Goal: Task Accomplishment & Management: Use online tool/utility

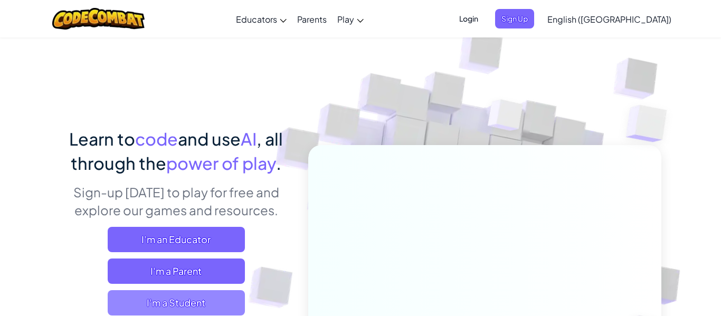
click at [180, 298] on span "I'm a Student" at bounding box center [176, 302] width 137 height 25
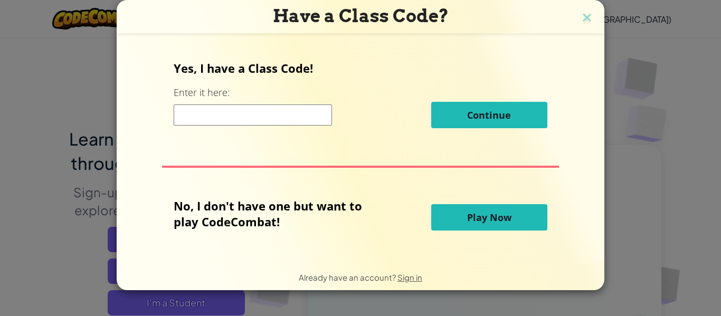
click at [480, 212] on span "Play Now" at bounding box center [489, 217] width 44 height 13
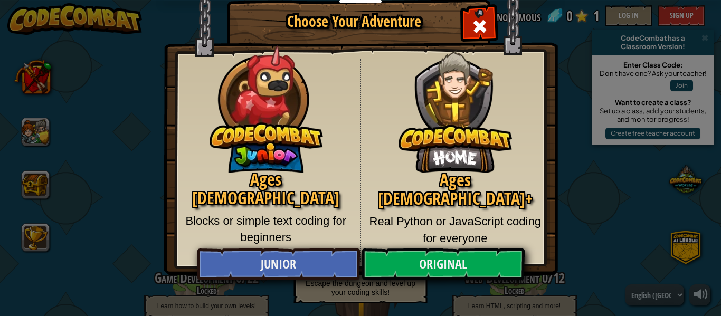
click at [423, 148] on img at bounding box center [456, 103] width 114 height 139
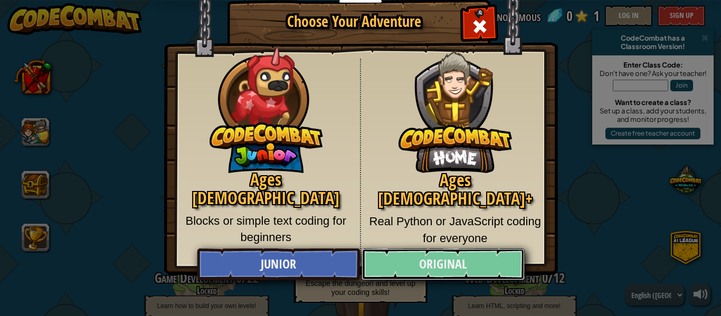
click at [423, 252] on link "Original" at bounding box center [443, 265] width 163 height 32
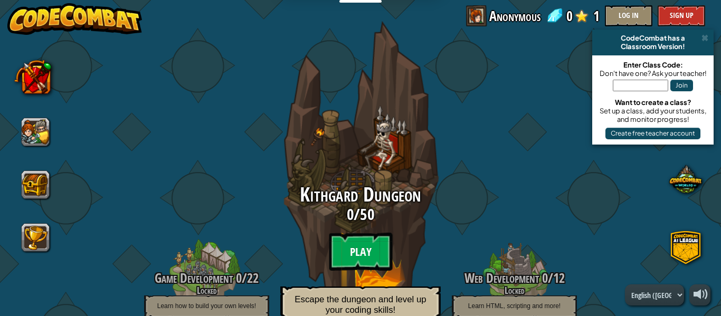
click at [361, 252] on btn "Play" at bounding box center [360, 252] width 63 height 38
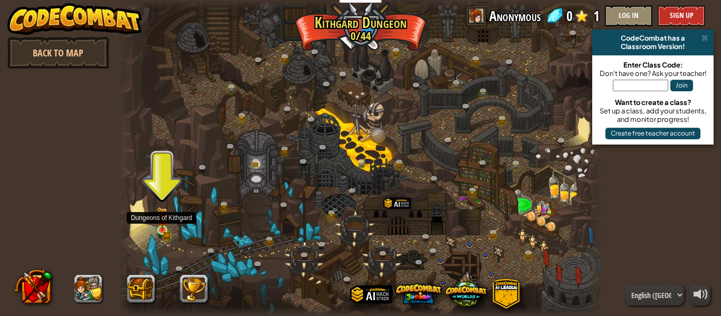
click at [160, 227] on img at bounding box center [162, 219] width 11 height 24
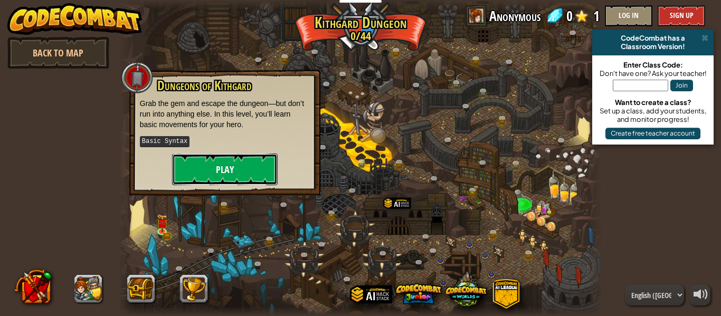
click at [216, 158] on button "Play" at bounding box center [225, 170] width 106 height 32
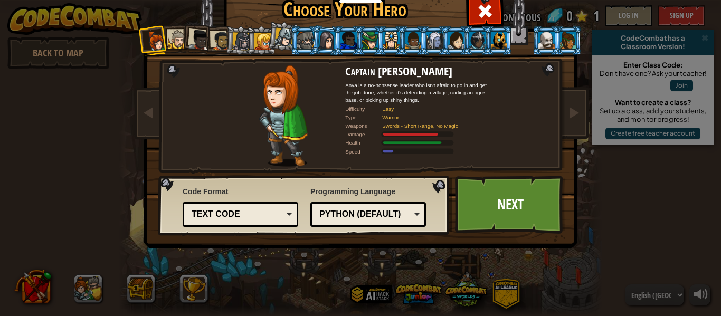
click at [217, 217] on div "Text code" at bounding box center [237, 215] width 91 height 12
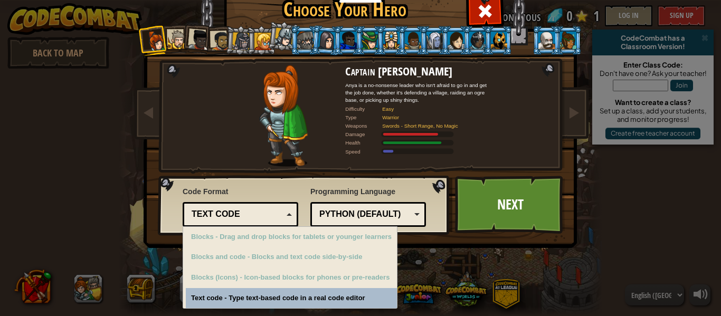
click at [217, 302] on div "Text code - Type text-based code in a real code editor" at bounding box center [291, 298] width 211 height 21
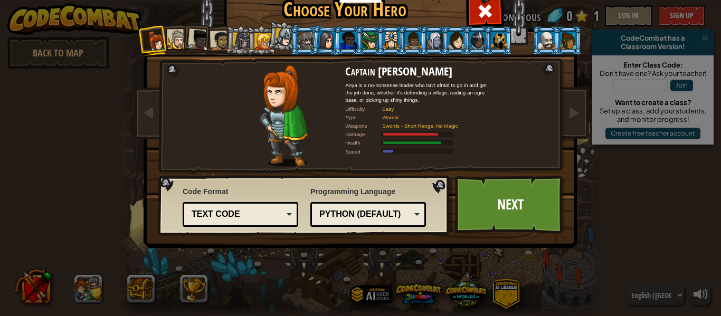
click at [358, 215] on div "Python (Default)" at bounding box center [365, 215] width 91 height 12
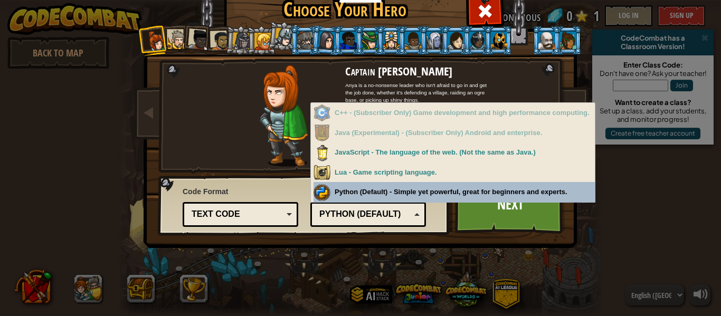
click at [377, 199] on div "Python (Default) - Simple yet powerful, great for beginners and experts." at bounding box center [454, 192] width 281 height 21
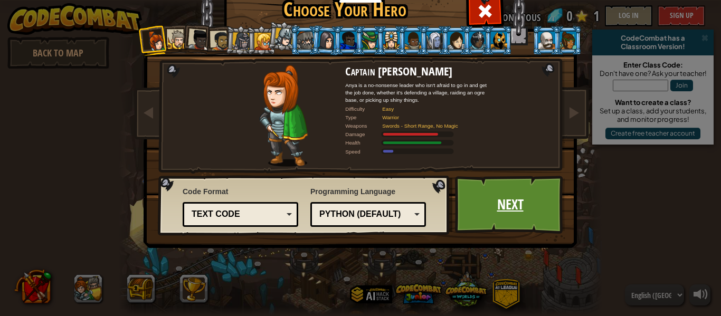
click at [480, 206] on link "Next" at bounding box center [510, 205] width 110 height 58
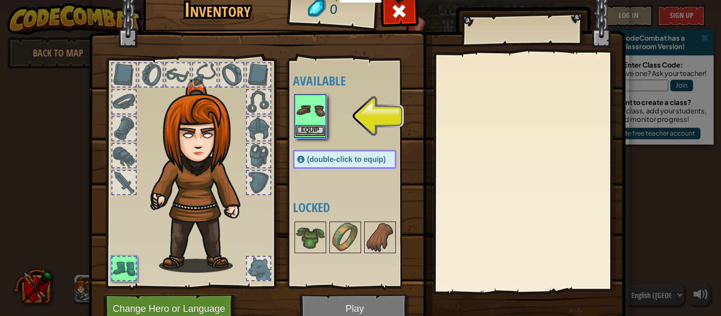
click at [321, 124] on img at bounding box center [311, 111] width 30 height 30
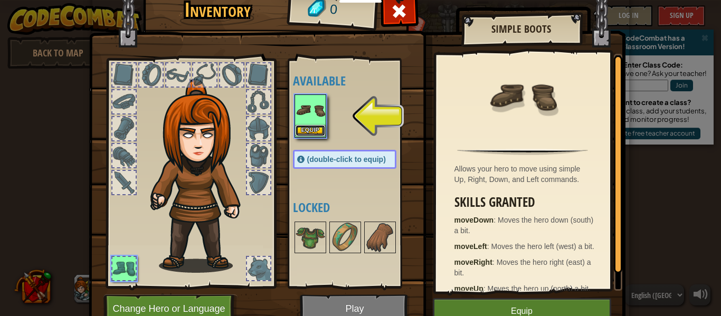
click at [318, 132] on button "Equip" at bounding box center [311, 130] width 30 height 11
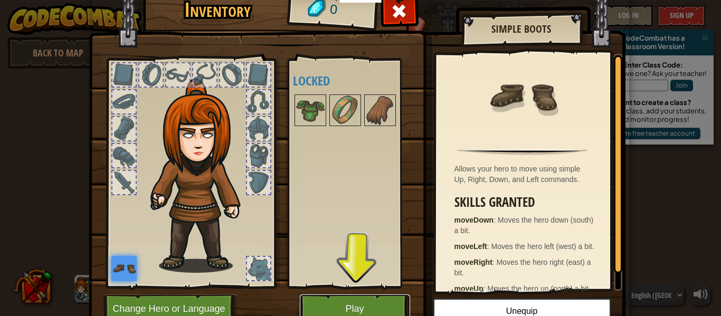
click at [361, 302] on button "Play" at bounding box center [355, 309] width 110 height 29
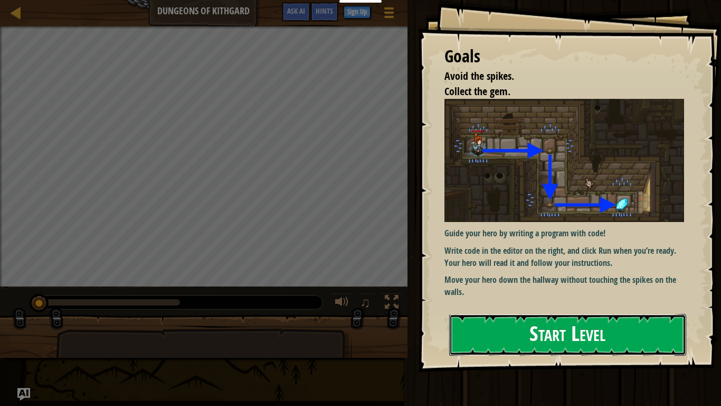
click at [498, 316] on button "Start Level" at bounding box center [567, 335] width 237 height 42
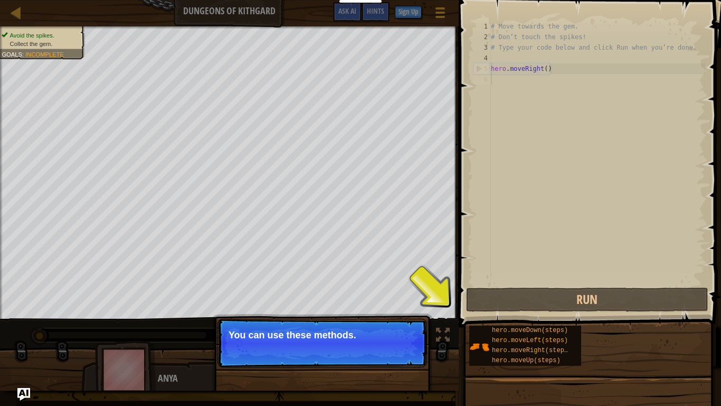
click at [242, 316] on p "You can use these methods." at bounding box center [322, 335] width 187 height 11
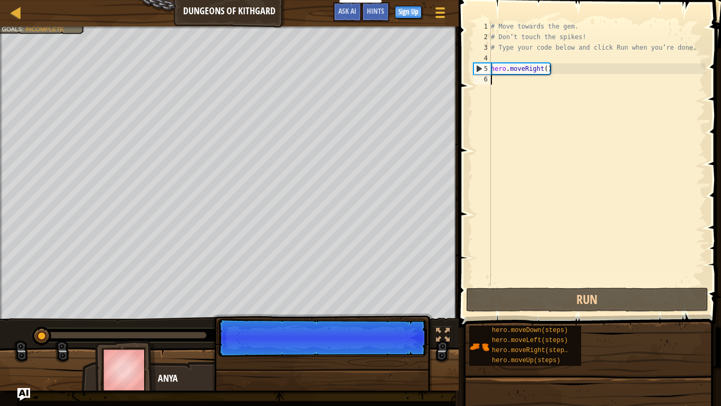
scroll to position [5, 0]
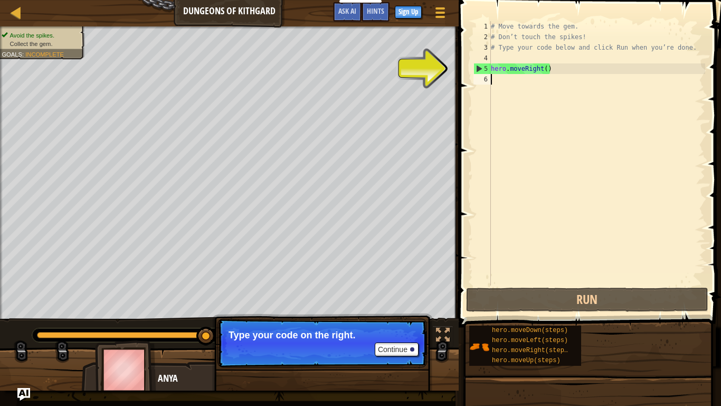
click at [547, 80] on div "# Move towards the gem. # Don’t touch the spikes! # Type your code below and cl…" at bounding box center [597, 163] width 217 height 285
click at [510, 84] on div "# Move towards the gem. # Don’t touch the spikes! # Type your code below and cl…" at bounding box center [597, 163] width 217 height 285
click at [480, 70] on div "5" at bounding box center [482, 68] width 17 height 11
type textarea "hero.moveRight()"
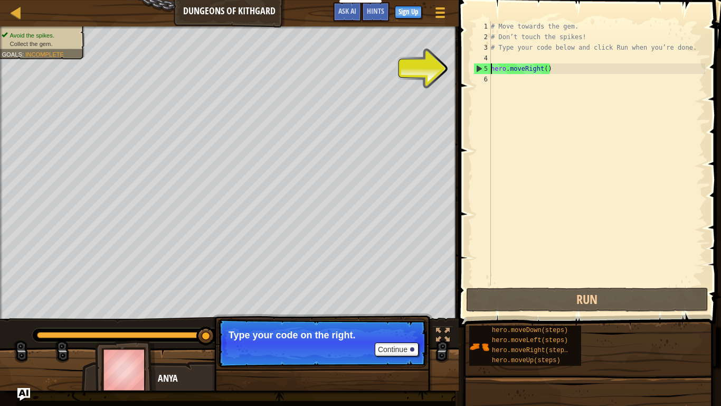
click at [480, 70] on div "5" at bounding box center [482, 68] width 17 height 11
click at [532, 71] on div "# Move towards the gem. # Don’t touch the spikes! # Type your code below and cl…" at bounding box center [597, 163] width 217 height 285
click at [551, 68] on div "# Move towards the gem. # Don’t touch the spikes! # Type your code below and cl…" at bounding box center [597, 163] width 217 height 285
click at [548, 68] on div "# Move towards the gem. # Don’t touch the spikes! # Type your code below and cl…" at bounding box center [597, 163] width 217 height 285
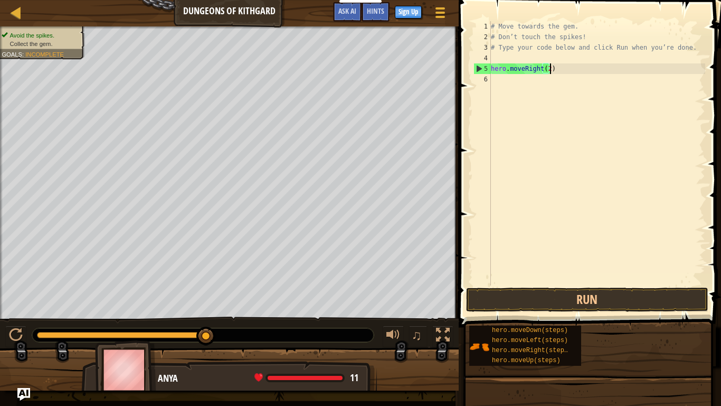
scroll to position [5, 8]
type textarea "hero.moveRight()"
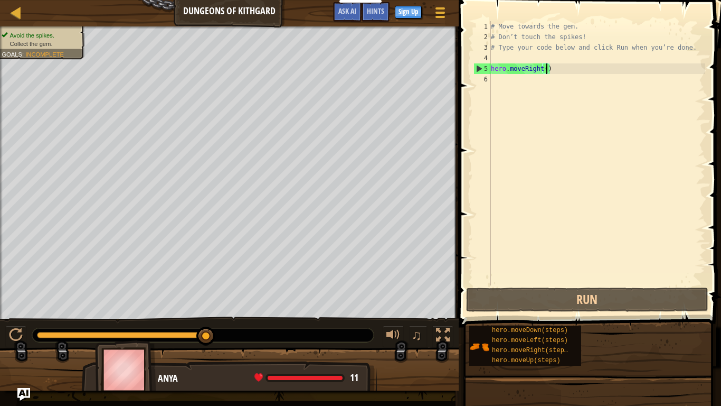
click at [526, 85] on div "# Move towards the gem. # Don’t touch the spikes! # Type your code below and cl…" at bounding box center [597, 163] width 217 height 285
drag, startPoint x: 553, startPoint y: 70, endPoint x: 492, endPoint y: 70, distance: 61.8
click at [492, 70] on div "# Move towards the gem. # Don’t touch the spikes! # Type your code below and cl…" at bounding box center [597, 163] width 217 height 285
type textarea "hero.moveRight()"
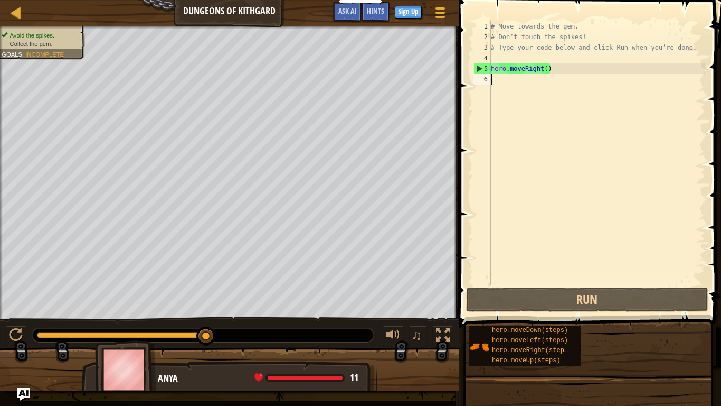
click at [496, 79] on div "# Move towards the gem. # Don’t touch the spikes! # Type your code below and cl…" at bounding box center [597, 163] width 217 height 285
paste textarea "hero.moveRight()"
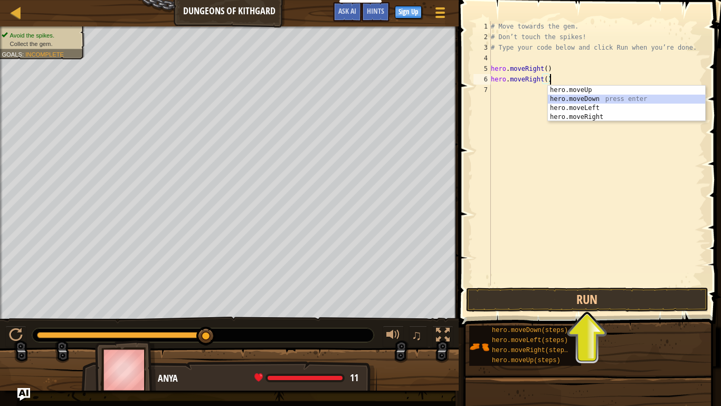
click at [577, 98] on div "hero.moveUp press enter hero.moveDown press enter hero.moveLeft press enter her…" at bounding box center [626, 113] width 157 height 54
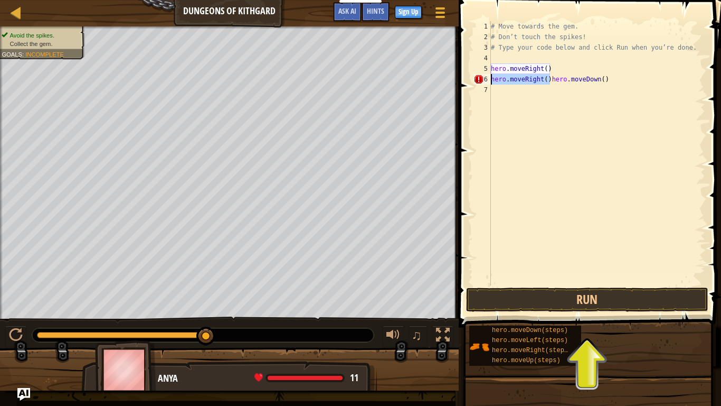
drag, startPoint x: 550, startPoint y: 81, endPoint x: 491, endPoint y: 81, distance: 58.6
click at [491, 81] on div "# Move towards the gem. # Don’t touch the spikes! # Type your code below and cl…" at bounding box center [597, 163] width 217 height 285
click at [491, 81] on div "# Move towards the gem. # Don’t touch the spikes! # Type your code below and cl…" at bounding box center [597, 153] width 217 height 264
drag, startPoint x: 491, startPoint y: 81, endPoint x: 544, endPoint y: 83, distance: 52.8
click at [544, 83] on div "# Move towards the gem. # Don’t touch the spikes! # Type your code below and cl…" at bounding box center [597, 163] width 217 height 285
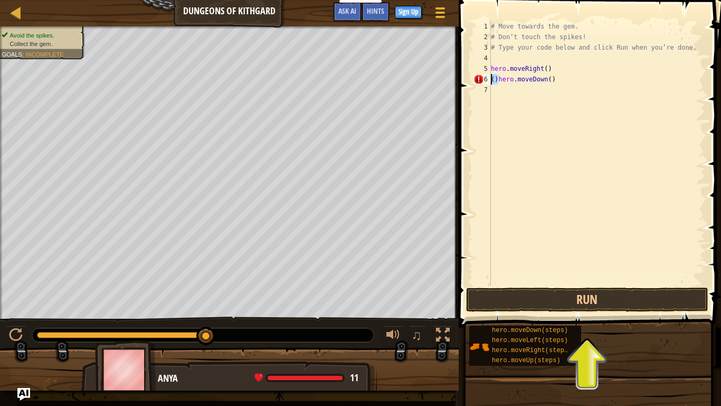
drag, startPoint x: 497, startPoint y: 78, endPoint x: 486, endPoint y: 77, distance: 11.1
click at [486, 77] on div "()hero.moveDown() 1 2 3 4 5 6 7 # Move towards the gem. # Don’t touch the spike…" at bounding box center [589, 153] width 234 height 264
type textarea "hero.moveDown()"
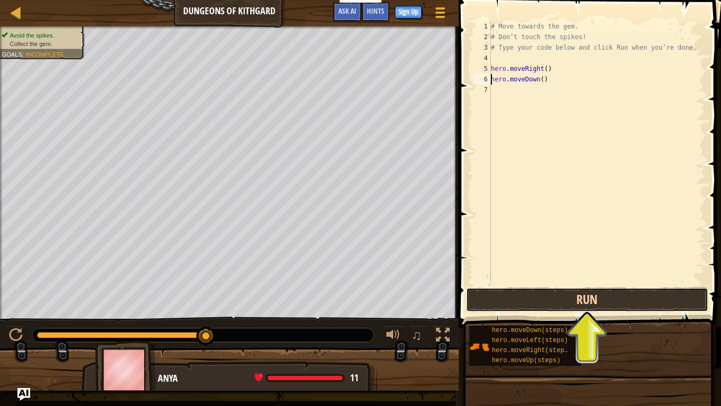
click at [569, 298] on button "Run" at bounding box center [587, 299] width 242 height 24
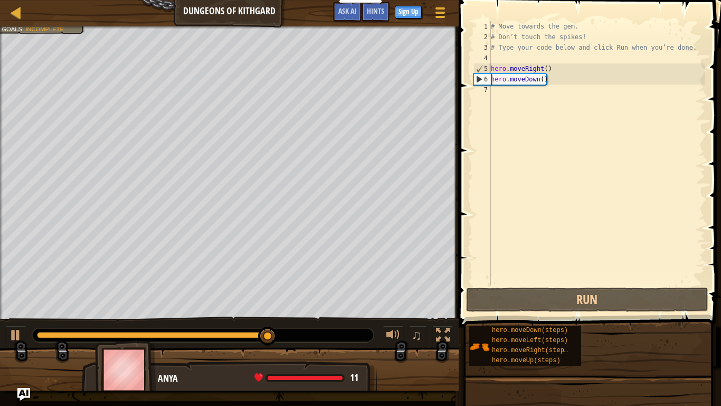
click at [509, 92] on div "# Move towards the gem. # Don’t touch the spikes! # Type your code below and cl…" at bounding box center [597, 163] width 217 height 285
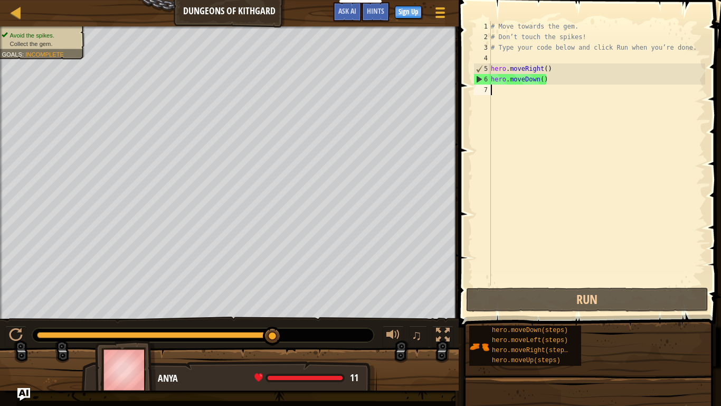
paste textarea "hero.moveRight()"
type textarea "hero.moveRight()"
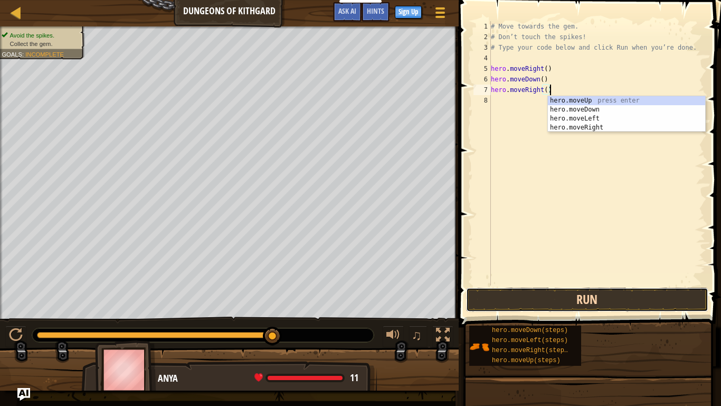
click at [497, 298] on button "Run" at bounding box center [587, 299] width 242 height 24
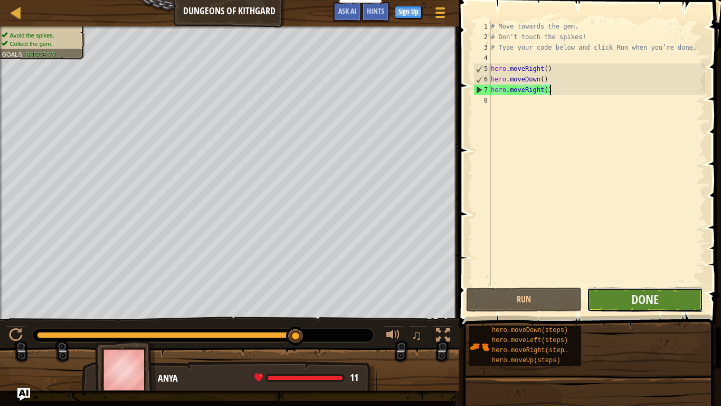
click at [616, 297] on button "Done" at bounding box center [645, 299] width 116 height 24
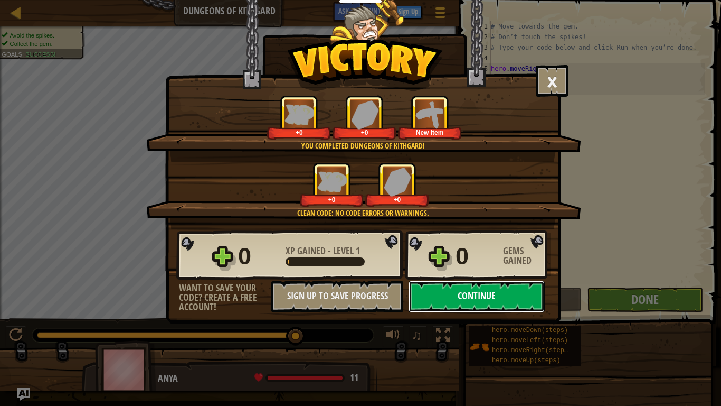
click at [467, 299] on button "Continue" at bounding box center [477, 296] width 136 height 32
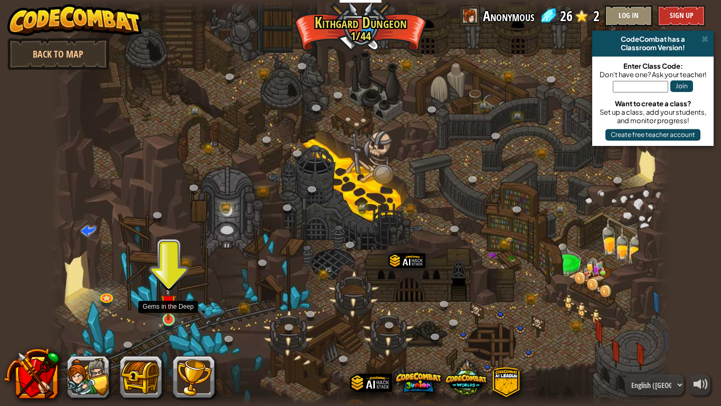
click at [172, 311] on img at bounding box center [169, 302] width 16 height 36
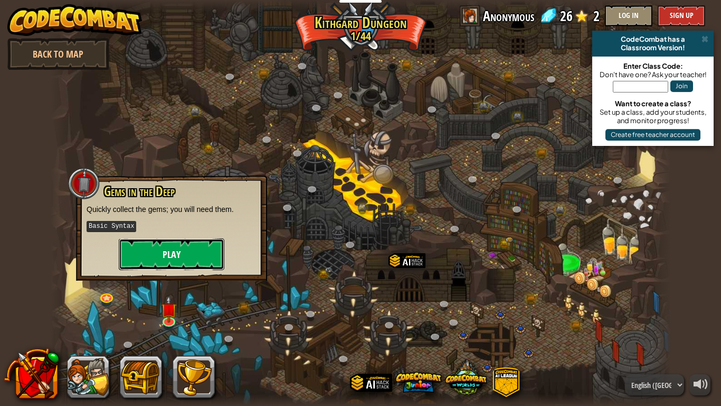
click at [132, 255] on button "Play" at bounding box center [172, 254] width 106 height 32
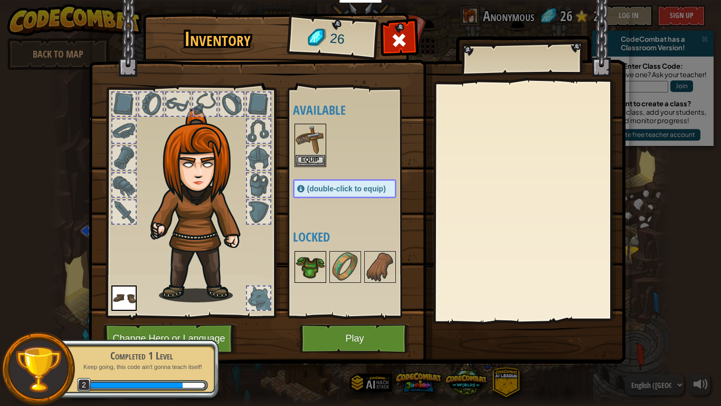
click at [309, 259] on img at bounding box center [311, 267] width 30 height 30
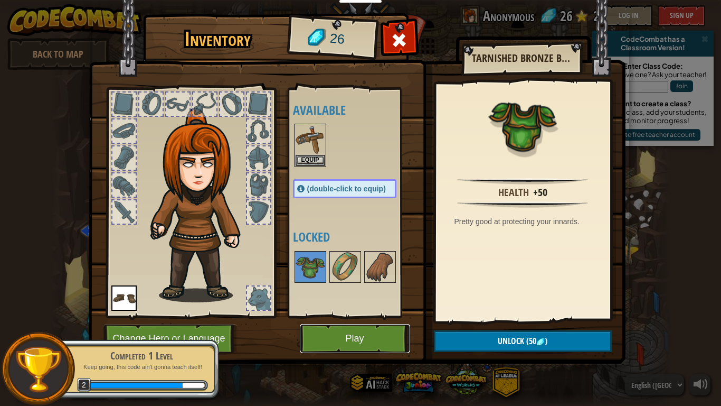
click at [382, 316] on button "Play" at bounding box center [355, 338] width 110 height 29
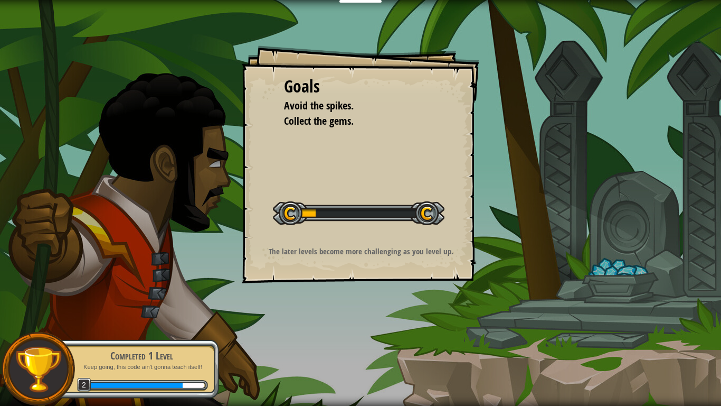
click at [374, 231] on div "Start Level" at bounding box center [359, 212] width 172 height 42
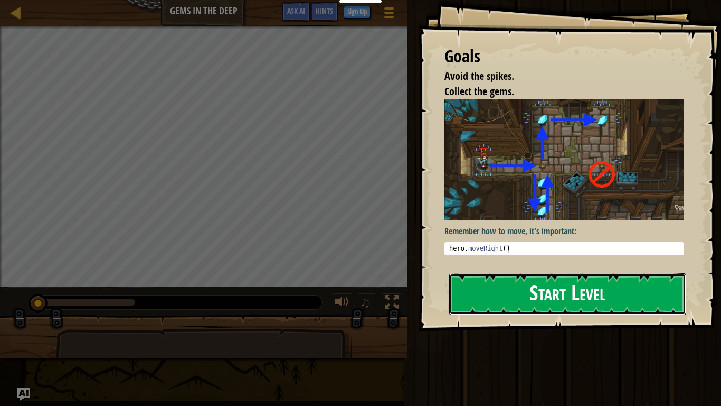
click at [533, 289] on button "Start Level" at bounding box center [567, 294] width 237 height 42
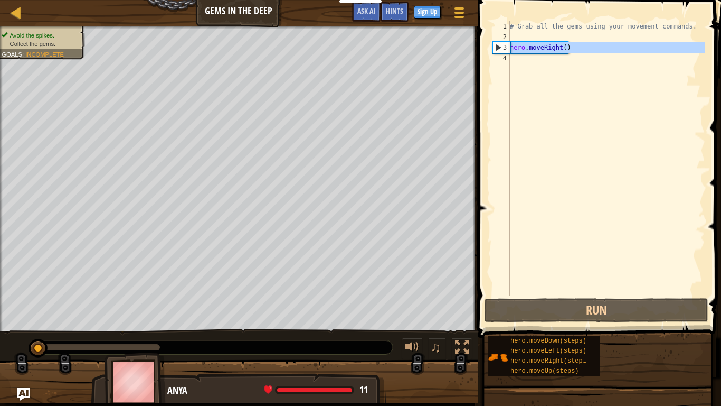
click at [497, 43] on div "3" at bounding box center [501, 47] width 17 height 11
click at [496, 48] on div "3" at bounding box center [501, 47] width 17 height 11
type textarea "hero.moveRight()"
click at [519, 59] on div "# Grab all the gems using your movement commands. hero . moveRight ( )" at bounding box center [607, 169] width 198 height 296
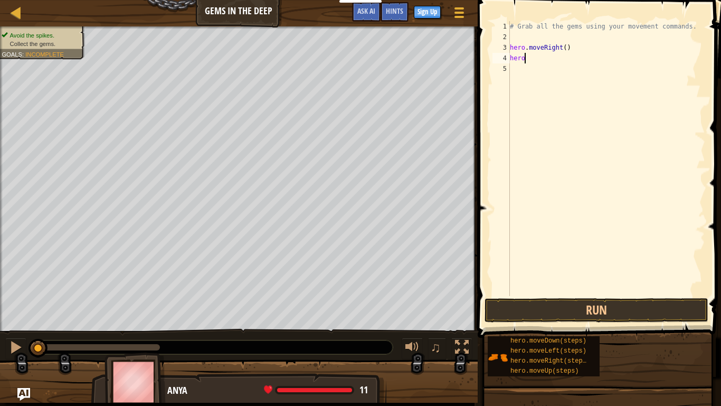
scroll to position [5, 2]
type textarea "h"
type textarea "# Grab all the gems using your movement commands."
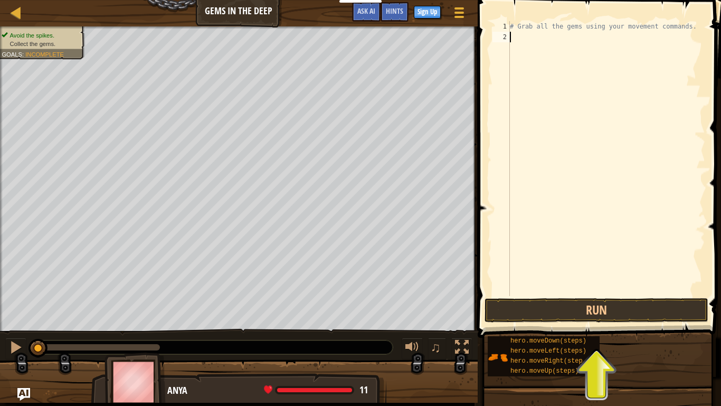
click at [561, 35] on div "# Grab all the gems using your movement commands." at bounding box center [607, 169] width 198 height 296
type textarea "hero.moveRight()"
click at [558, 49] on div "# Grab all the gems using your movement commands. hero . moveRight ( )" at bounding box center [607, 169] width 198 height 296
click at [561, 49] on div "# Grab all the gems using your movement commands. hero . moveRight ( ) hero . m…" at bounding box center [607, 169] width 198 height 296
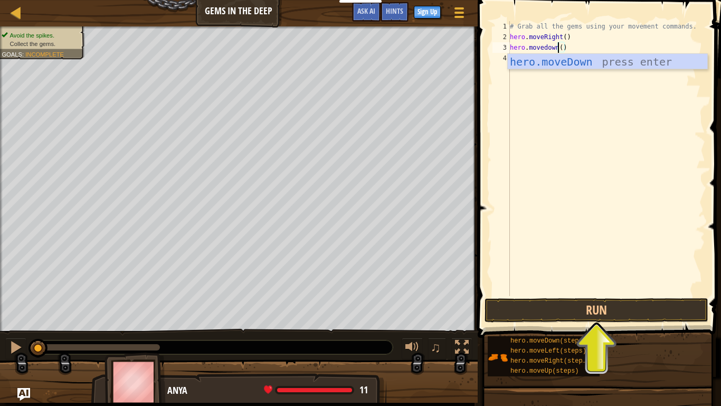
scroll to position [5, 6]
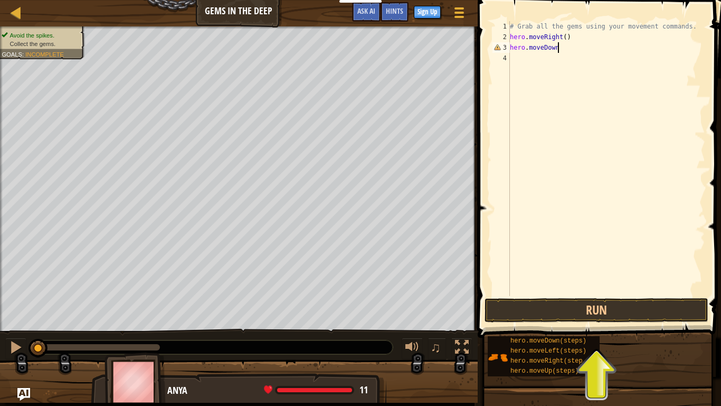
type textarea "hero.moveDown"
click at [582, 69] on div "# Grab all the gems using your movement commands. hero . moveRight ( ) hero . […" at bounding box center [607, 169] width 198 height 296
click at [564, 44] on div "# Grab all the gems using your movement commands. hero . moveRight ( ) hero . […" at bounding box center [607, 169] width 198 height 296
type textarea "hero.moveDown()"
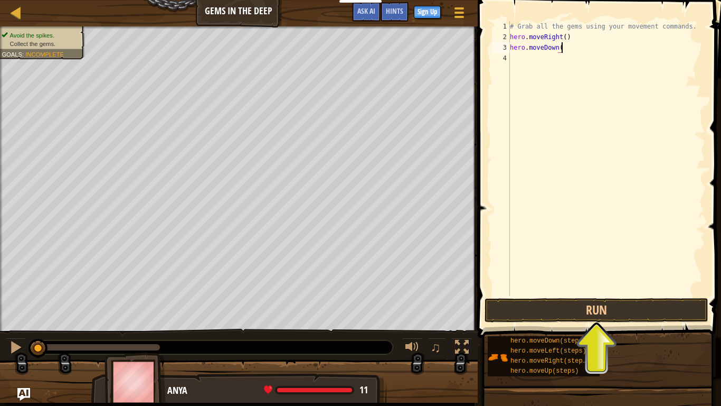
scroll to position [5, 7]
click at [538, 58] on div "# Grab all the gems using your movement commands. hero . moveRight ( ) hero . m…" at bounding box center [607, 169] width 198 height 296
paste textarea "hero.moveRight()"
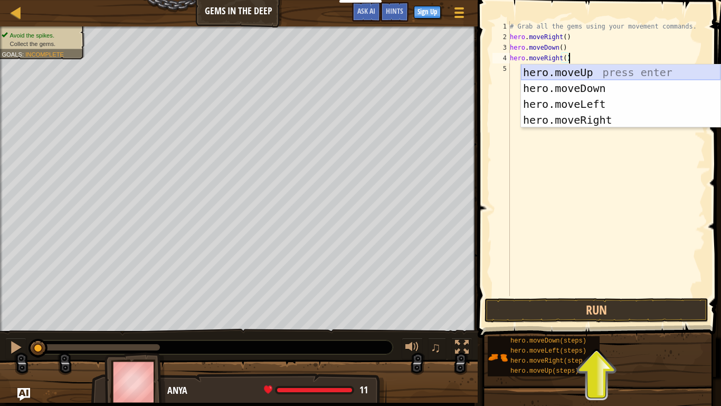
click at [559, 73] on div "hero.moveUp press enter hero.moveDown press enter hero.moveLeft press enter her…" at bounding box center [621, 111] width 200 height 95
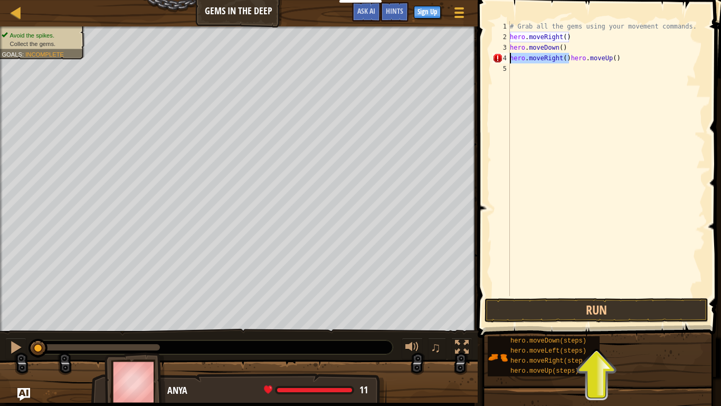
click at [452, 59] on div "Map Gems in the Deep Game Menu Done Sign Up Hints Ask AI 1 הההההההההההההההההההה…" at bounding box center [360, 203] width 721 height 406
type textarea "hero.moveUp()"
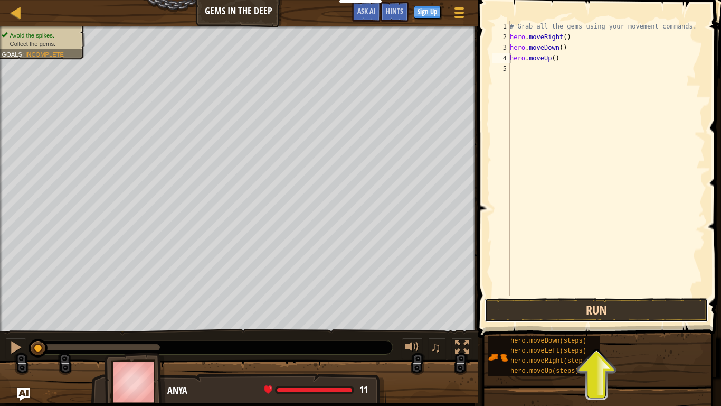
click at [520, 298] on button "Run" at bounding box center [597, 310] width 224 height 24
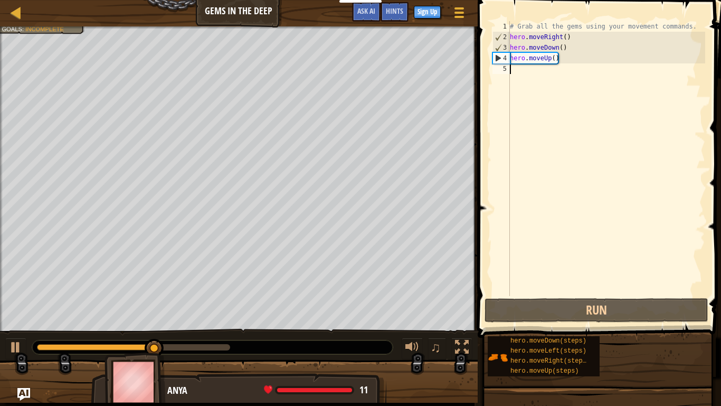
click at [536, 71] on div "# Grab all the gems using your movement commands. hero . moveRight ( ) hero . m…" at bounding box center [607, 169] width 198 height 296
paste textarea "hero.moveRight()"
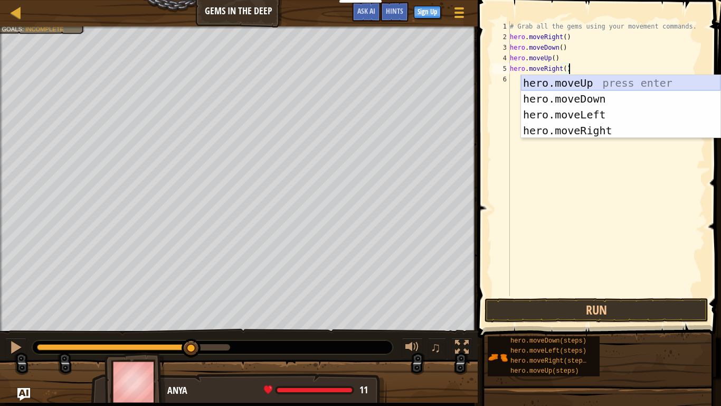
click at [566, 82] on div "hero.moveUp press enter hero.moveDown press enter hero.moveLeft press enter her…" at bounding box center [621, 122] width 200 height 95
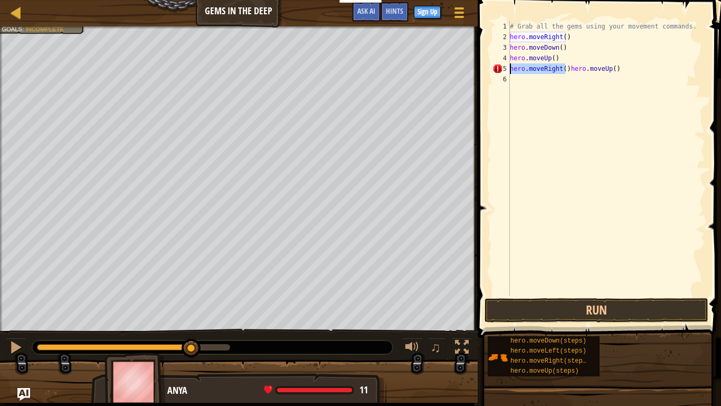
drag, startPoint x: 567, startPoint y: 70, endPoint x: 503, endPoint y: 71, distance: 63.9
click at [503, 71] on div "hero.moveRight()hero.moveUp() 1 2 3 4 5 6 # Grab all the gems using your moveme…" at bounding box center [598, 158] width 215 height 275
click at [513, 65] on div "# Grab all the gems using your movement commands. hero . moveRight ( ) hero . m…" at bounding box center [607, 169] width 198 height 296
type textarea "hero.moveUp()"
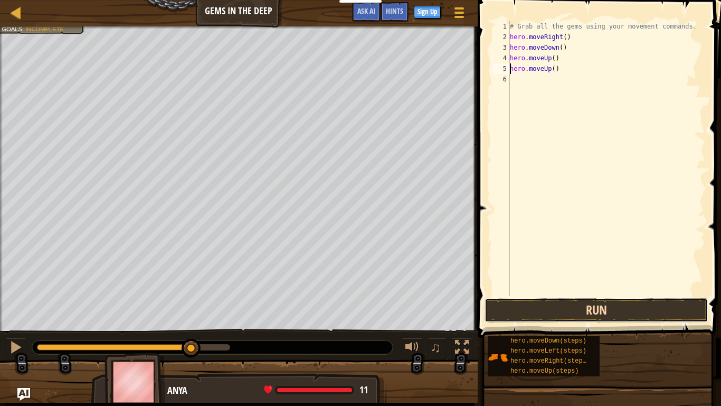
click at [536, 314] on button "Run" at bounding box center [597, 310] width 224 height 24
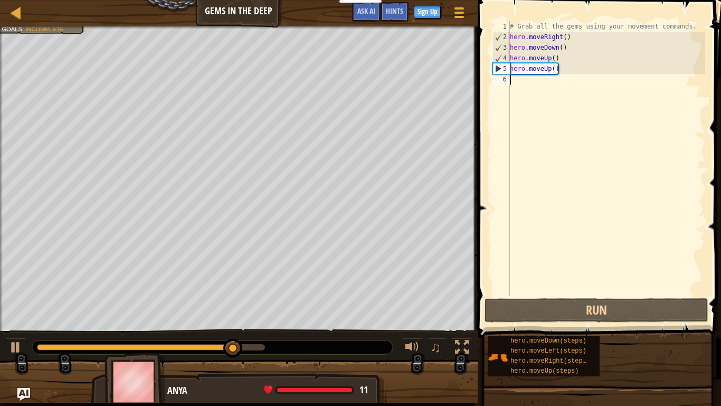
click at [533, 84] on div "# Grab all the gems using your movement commands. hero . moveRight ( ) hero . m…" at bounding box center [607, 169] width 198 height 296
paste textarea "hero.moveRight()"
type textarea "hero.moveRight()"
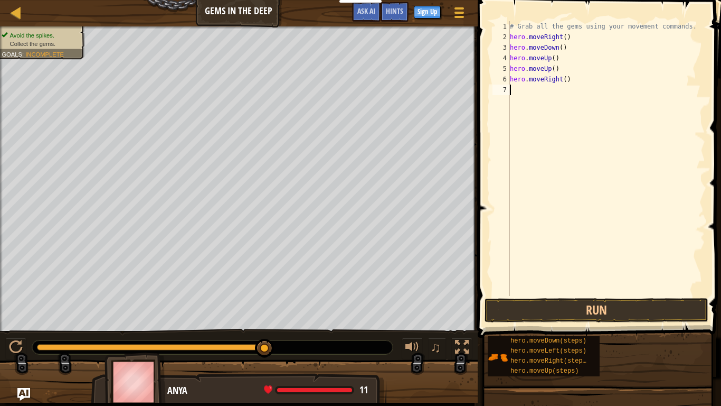
click at [512, 90] on div "# Grab all the gems using your movement commands. hero . moveRight ( ) hero . m…" at bounding box center [607, 169] width 198 height 296
paste textarea "hero.moveRight()"
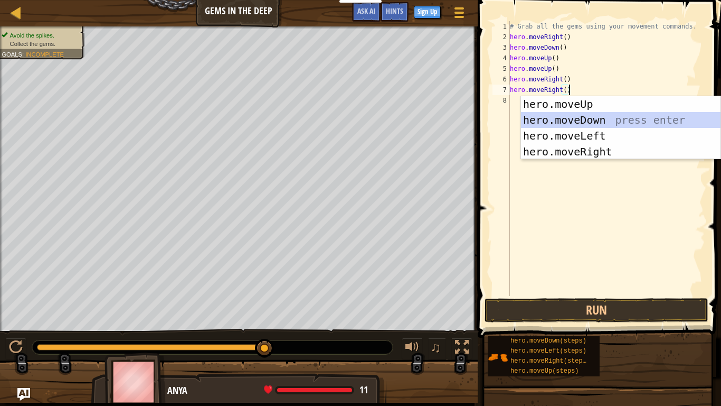
click at [557, 114] on div "hero.moveUp press enter hero.moveDown press enter hero.moveLeft press enter her…" at bounding box center [621, 143] width 200 height 95
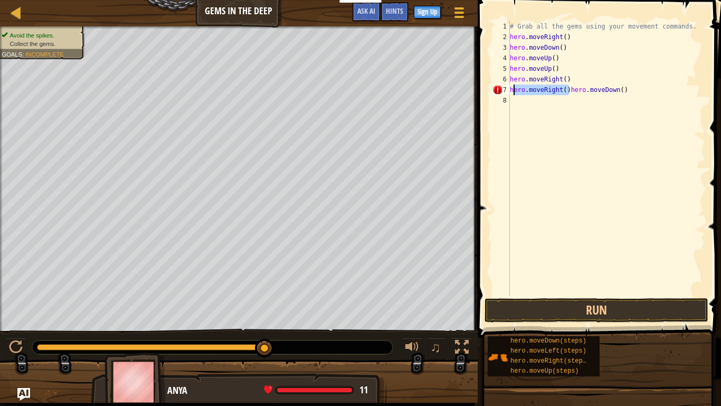
drag, startPoint x: 568, startPoint y: 88, endPoint x: 508, endPoint y: 92, distance: 60.4
click at [508, 92] on div "hero.moveRight()hero.moveDown() 1 2 3 4 5 6 7 8 # Grab all the gems using your …" at bounding box center [598, 158] width 215 height 275
type textarea "hero.moveDown()"
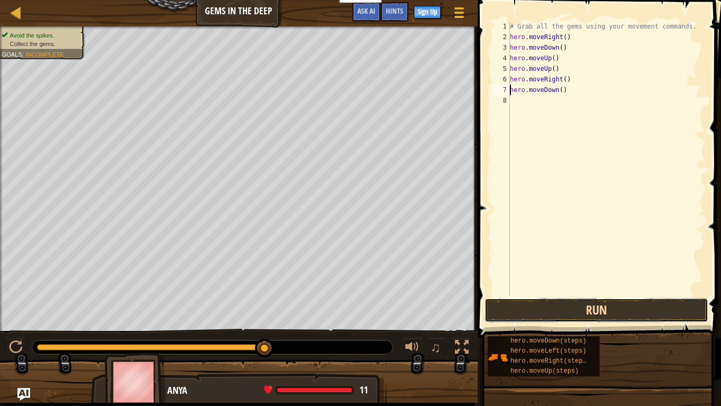
click at [615, 310] on button "Run" at bounding box center [597, 310] width 224 height 24
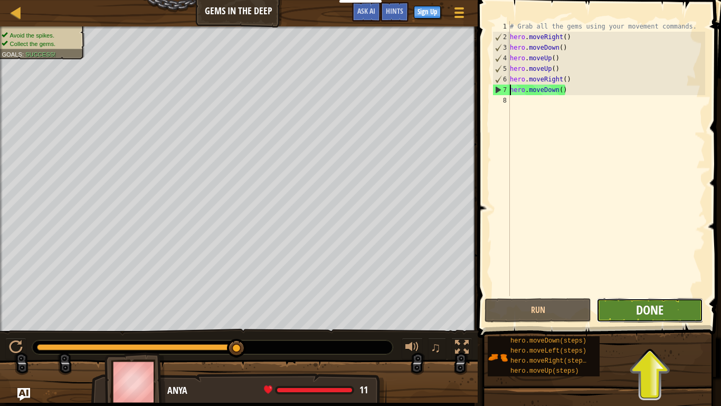
click at [664, 315] on span "Done" at bounding box center [649, 309] width 27 height 17
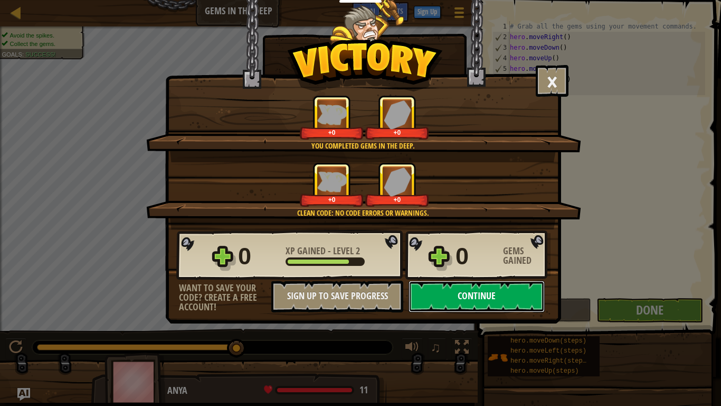
click at [475, 304] on button "Continue" at bounding box center [477, 296] width 136 height 32
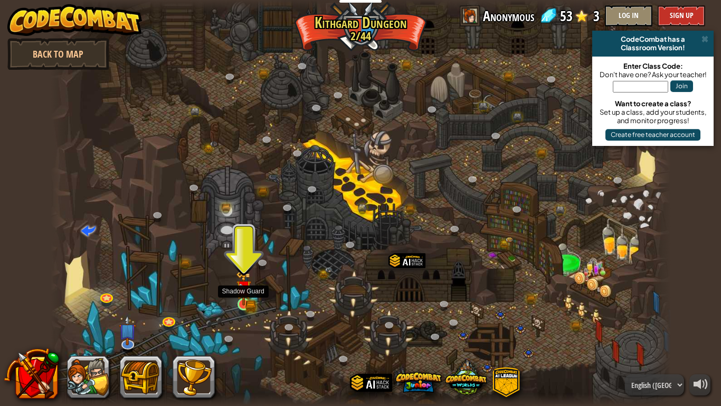
click at [248, 293] on img at bounding box center [244, 289] width 10 height 10
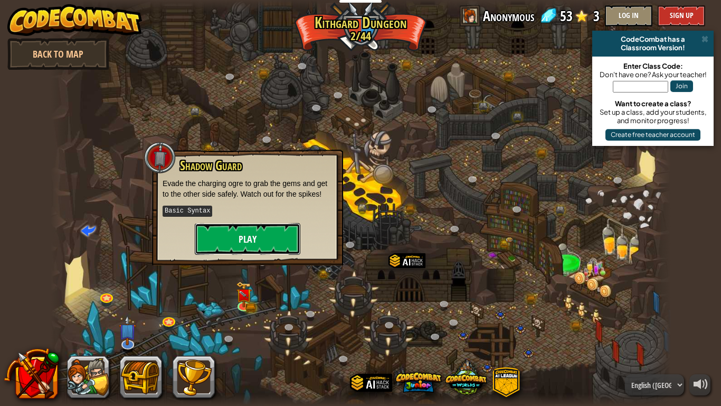
click at [241, 242] on button "Play" at bounding box center [248, 239] width 106 height 32
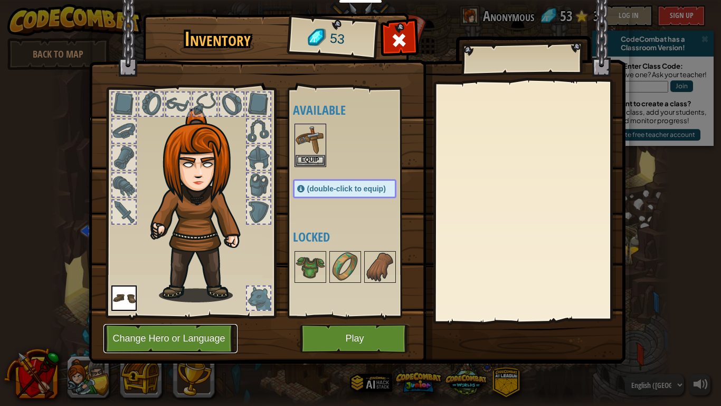
click at [227, 316] on button "Change Hero or Language" at bounding box center [171, 338] width 134 height 29
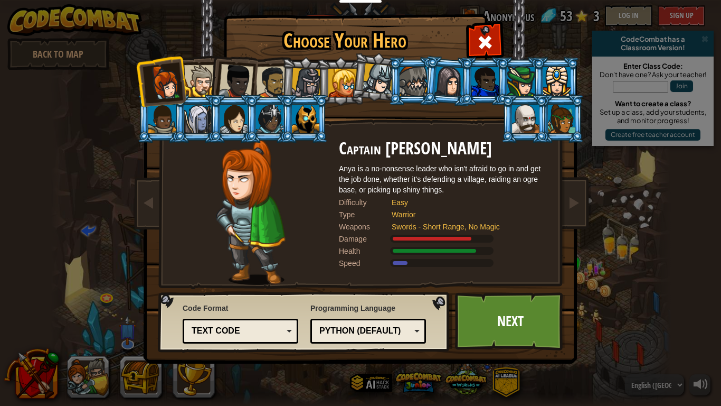
click at [409, 91] on div at bounding box center [413, 81] width 27 height 29
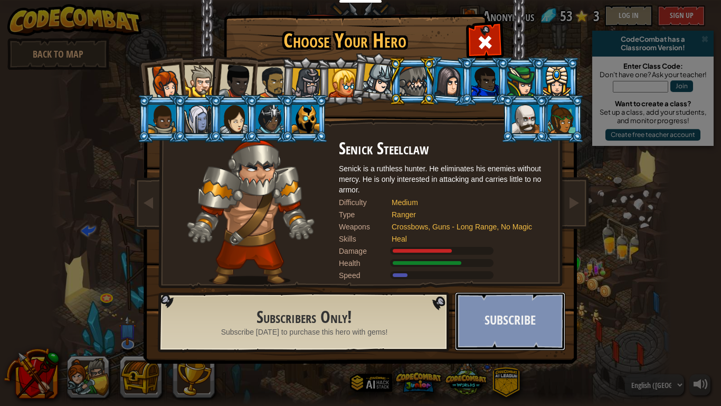
click at [480, 306] on button "Subscribe" at bounding box center [510, 321] width 110 height 58
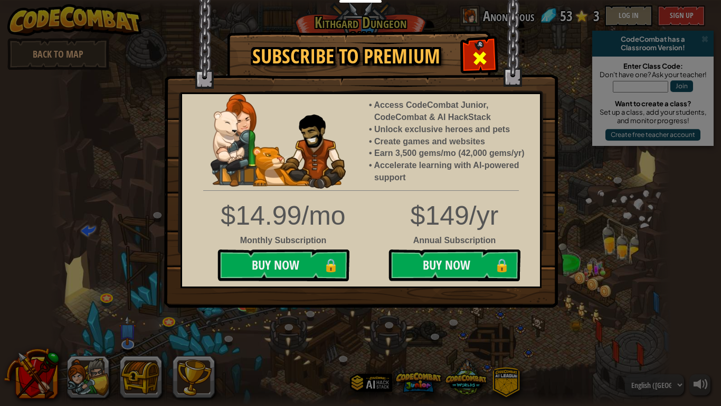
click at [470, 59] on div at bounding box center [479, 56] width 33 height 33
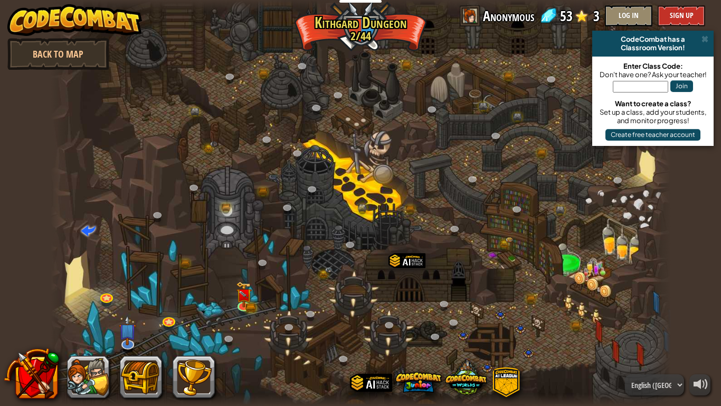
click at [252, 293] on div at bounding box center [361, 203] width 621 height 406
click at [247, 293] on img at bounding box center [244, 289] width 10 height 10
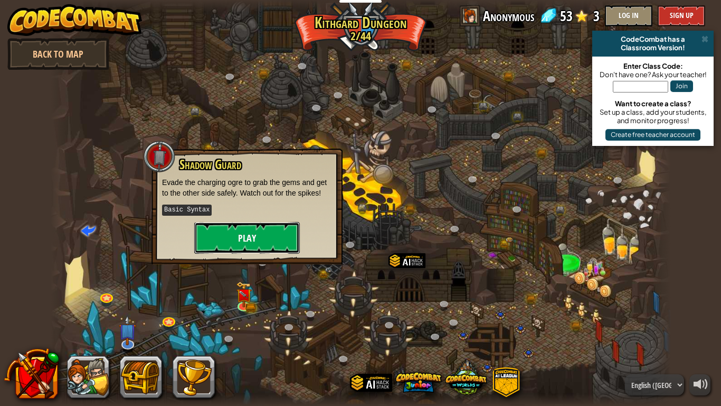
click at [271, 229] on button "Play" at bounding box center [247, 238] width 106 height 32
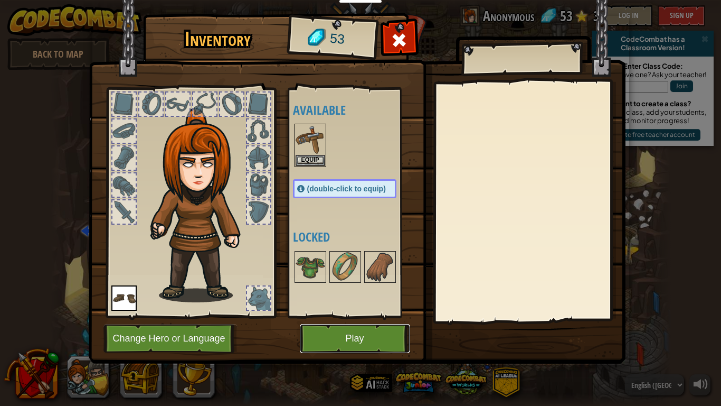
click at [341, 316] on button "Play" at bounding box center [355, 338] width 110 height 29
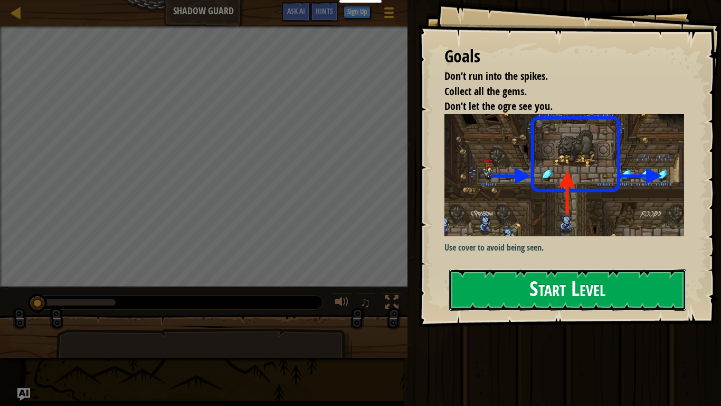
click at [501, 269] on button "Start Level" at bounding box center [567, 290] width 237 height 42
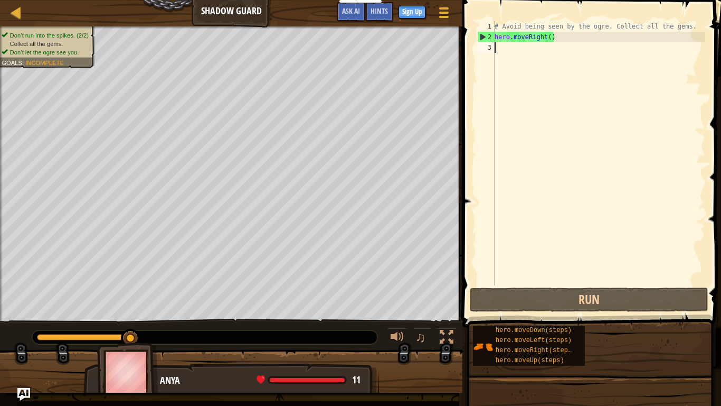
click at [550, 36] on div "# Avoid being seen by the ogre. Collect all the gems. hero . moveRight ( )" at bounding box center [599, 163] width 213 height 285
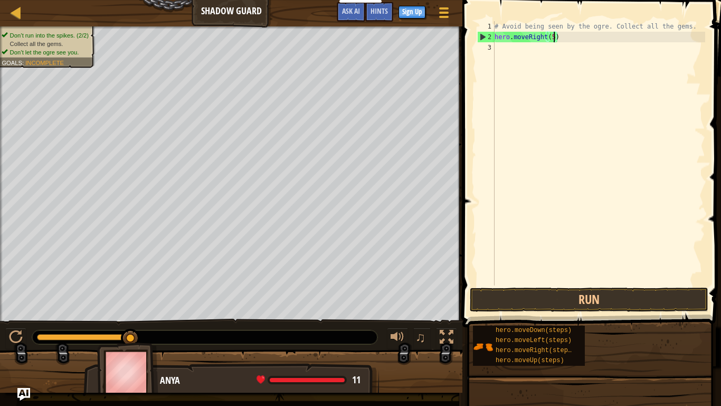
scroll to position [5, 8]
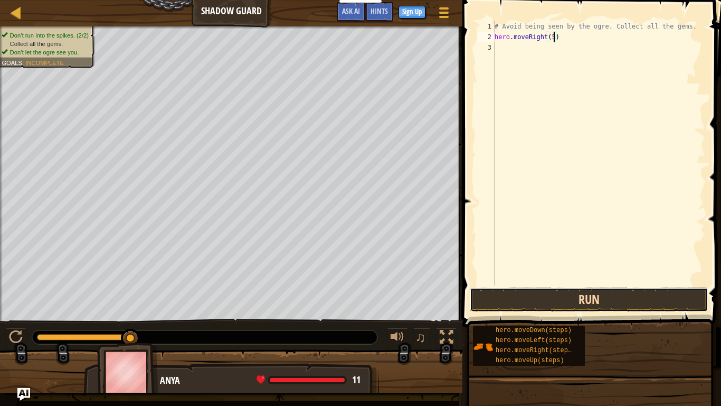
click at [570, 308] on button "Run" at bounding box center [589, 299] width 239 height 24
click at [550, 302] on button "Run" at bounding box center [589, 299] width 239 height 24
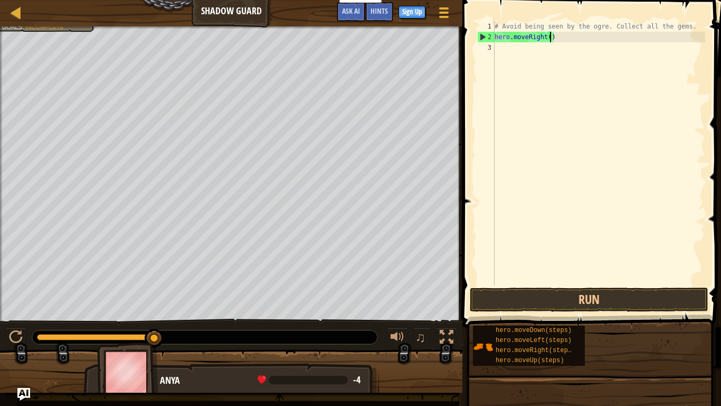
scroll to position [5, 8]
type textarea "hero.moveRight()"
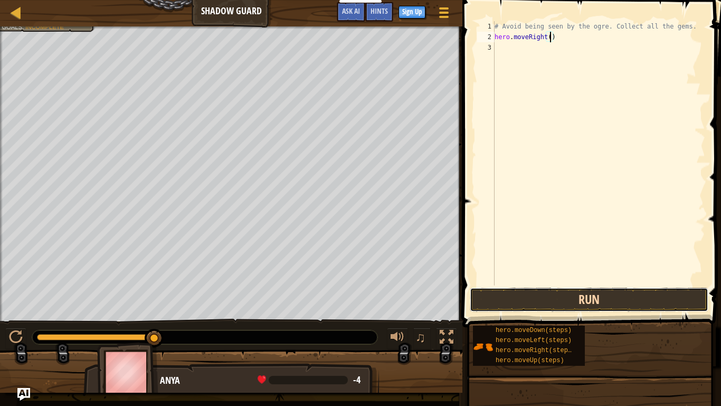
click at [649, 295] on button "Run" at bounding box center [589, 299] width 239 height 24
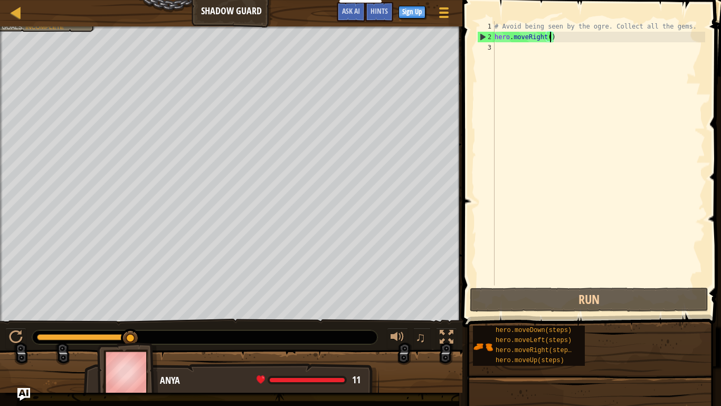
click at [533, 56] on div "# Avoid being seen by the ogre. Collect all the gems. hero . moveRight ( )" at bounding box center [599, 163] width 213 height 285
paste textarea "hero.moveRight()"
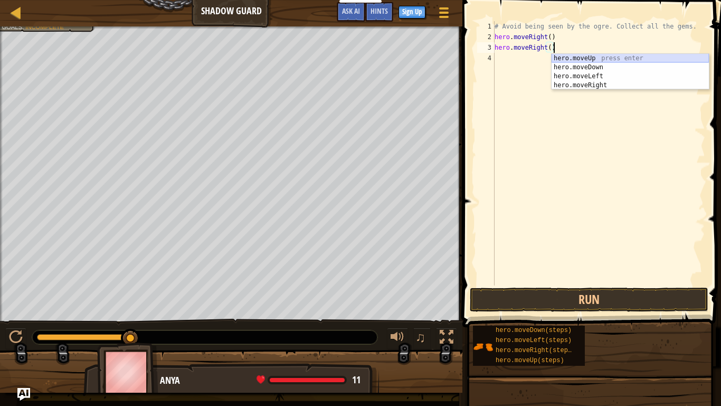
click at [585, 58] on div "hero.moveUp press enter hero.moveDown press enter hero.moveLeft press enter her…" at bounding box center [630, 81] width 157 height 54
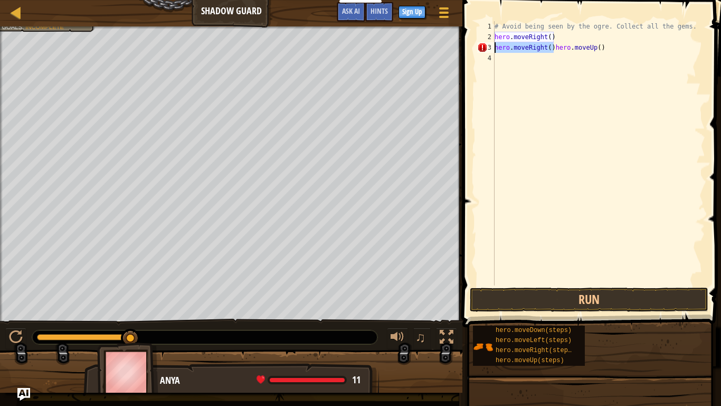
drag, startPoint x: 556, startPoint y: 46, endPoint x: 487, endPoint y: 47, distance: 68.7
click at [487, 47] on div "hero.moveRight()hero.moveUp() 1 2 3 4 # Avoid being seen by the ogre. Collect a…" at bounding box center [590, 153] width 230 height 264
type textarea "hero.moveUp()"
click at [519, 63] on div "# Avoid being seen by the ogre. Collect all the gems. hero . moveRight ( ) hero…" at bounding box center [599, 163] width 213 height 285
paste textarea "hero.moveRight()"
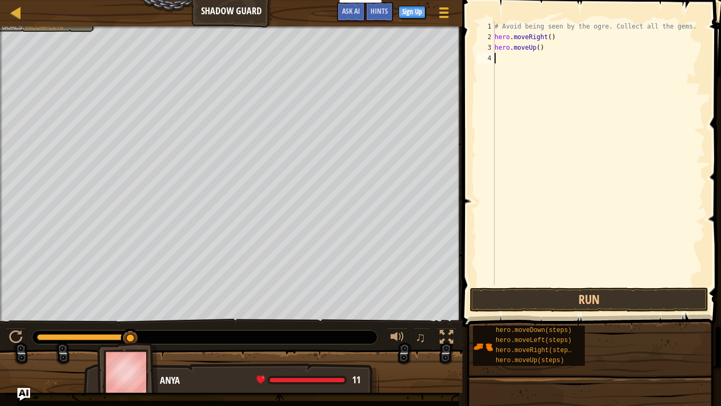
type textarea "hero.moveRight()"
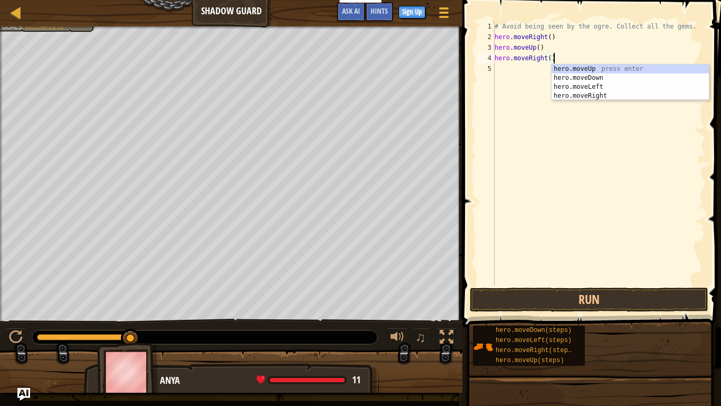
click at [526, 69] on div "# Avoid being seen by the ogre. Collect all the gems. hero . moveRight ( ) hero…" at bounding box center [599, 163] width 213 height 285
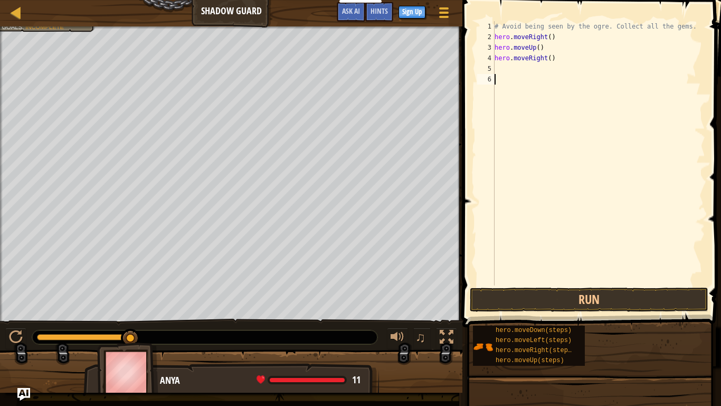
click at [508, 70] on div "# Avoid being seen by the ogre. Collect all the gems. hero . moveRight ( ) hero…" at bounding box center [599, 163] width 213 height 285
paste textarea "hero.moveRight()"
click at [548, 69] on div "# Avoid being seen by the ogre. Collect all the gems. hero . moveRight ( ) hero…" at bounding box center [599, 163] width 213 height 285
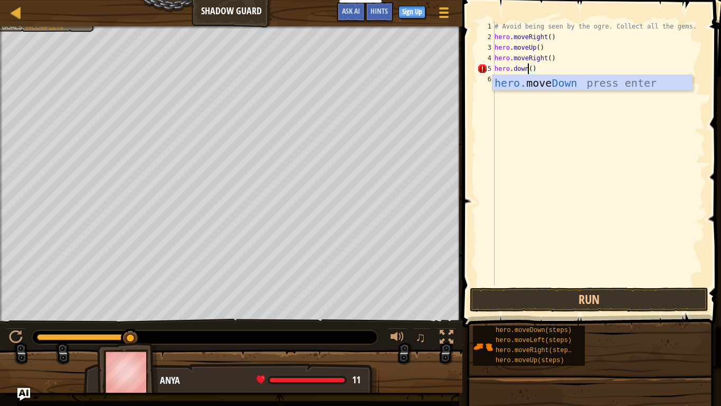
scroll to position [5, 5]
click at [565, 84] on div "hero. move Down press enter" at bounding box center [593, 99] width 200 height 48
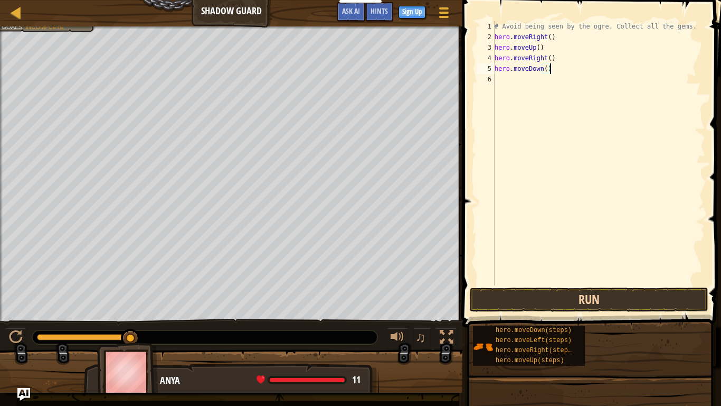
type textarea "hero.moveDown()"
click at [546, 296] on button "Run" at bounding box center [589, 299] width 239 height 24
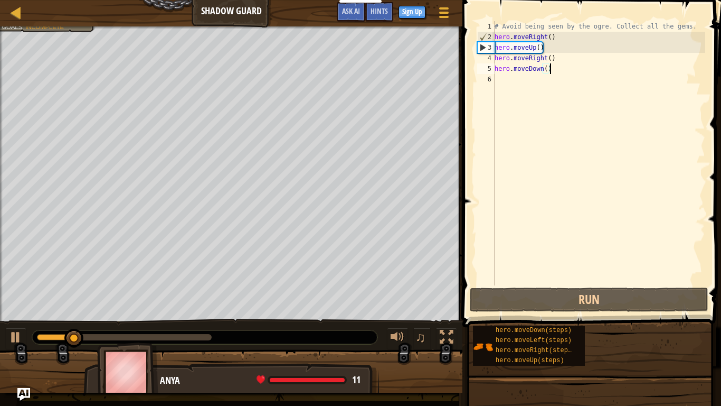
click at [502, 80] on div "# Avoid being seen by the ogre. Collect all the gems. hero . moveRight ( ) hero…" at bounding box center [599, 163] width 213 height 285
paste textarea "hero.moveRight()"
type textarea "hero.moveRight()"
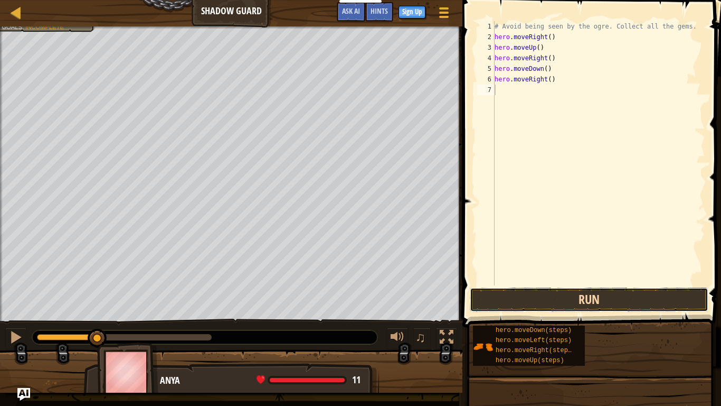
click at [503, 302] on button "Run" at bounding box center [589, 299] width 239 height 24
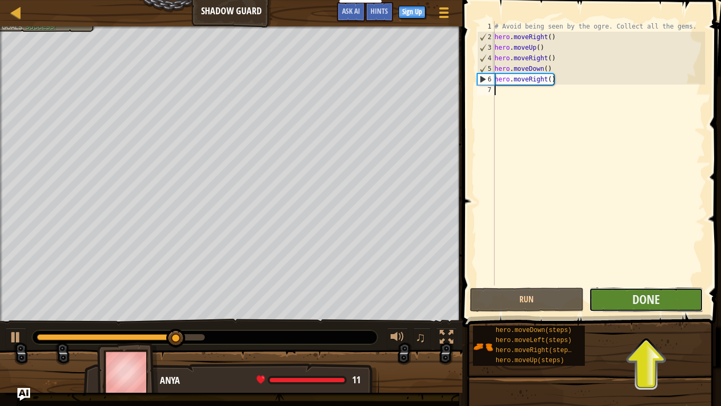
click at [682, 295] on button "Done" at bounding box center [646, 299] width 114 height 24
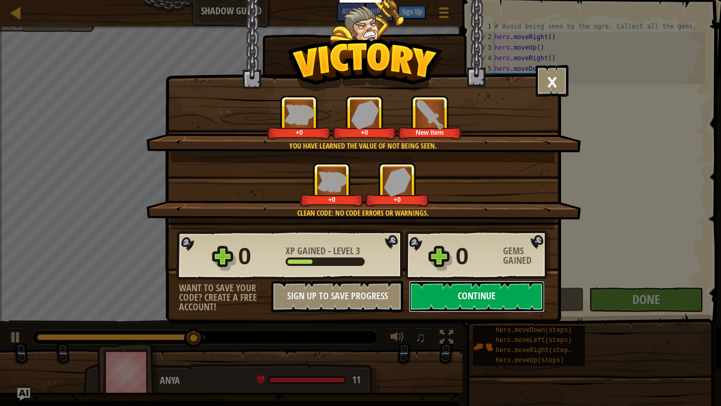
click at [486, 302] on button "Continue" at bounding box center [477, 296] width 136 height 32
